Goal: Information Seeking & Learning: Learn about a topic

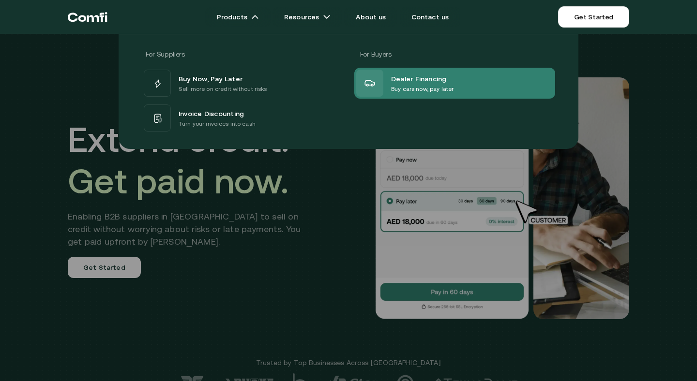
click at [389, 81] on div "Dealer Financing Buy cars now, pay later" at bounding box center [404, 83] width 97 height 27
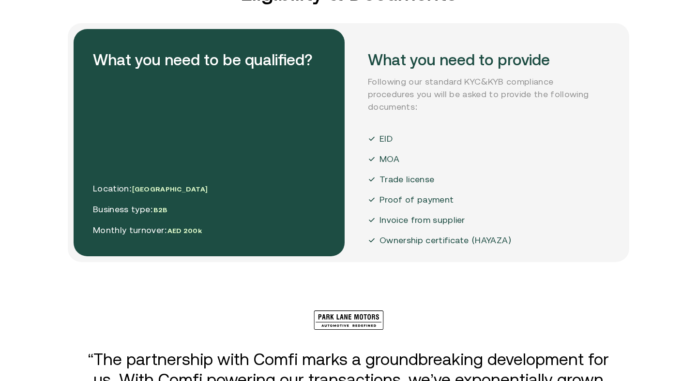
scroll to position [1743, 0]
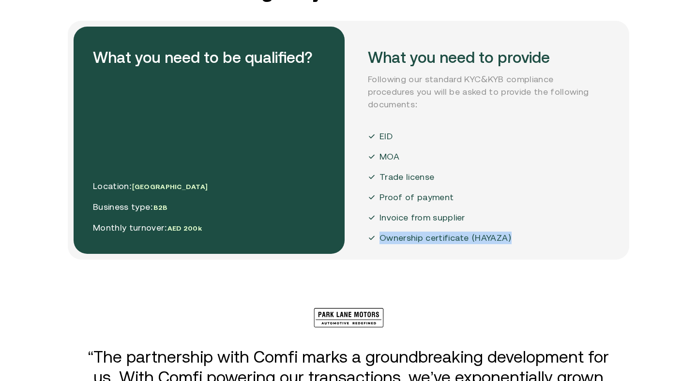
drag, startPoint x: 381, startPoint y: 231, endPoint x: 521, endPoint y: 231, distance: 139.9
click at [521, 231] on div "What you need to provide Following our standard KYC&KYB compliance procedures y…" at bounding box center [483, 140] width 271 height 227
copy p "Ownership certificate (HAYAZA)"
click at [427, 242] on div "What you need to provide Following our standard KYC&KYB compliance procedures y…" at bounding box center [483, 140] width 271 height 227
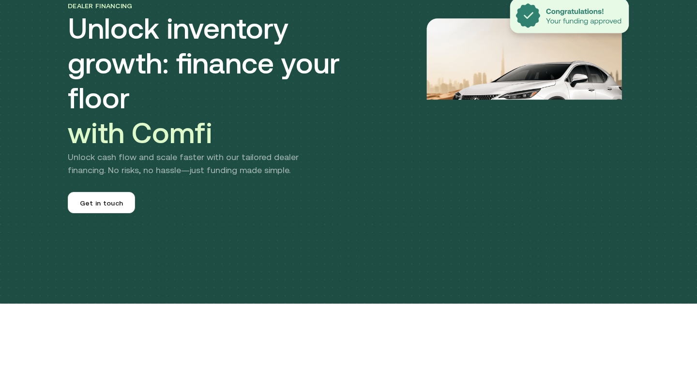
scroll to position [0, 0]
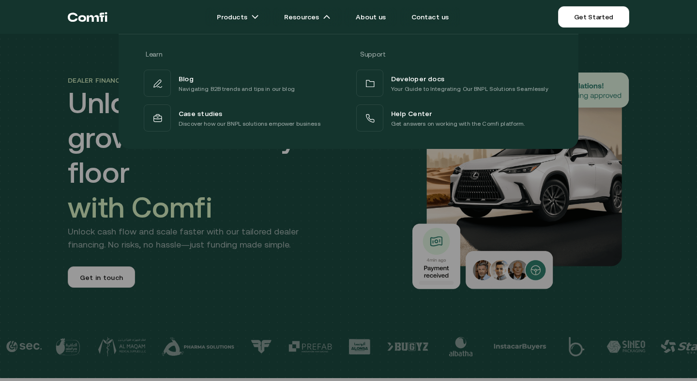
click at [209, 81] on div "Blog" at bounding box center [237, 79] width 116 height 12
